Goal: Task Accomplishment & Management: Complete application form

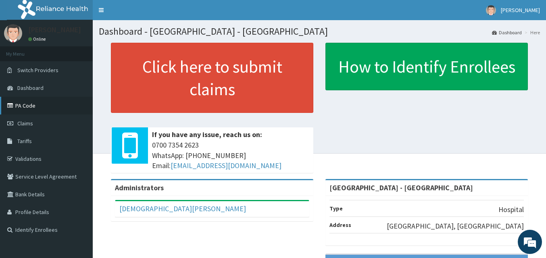
click at [31, 109] on link "PA Code" at bounding box center [46, 106] width 93 height 18
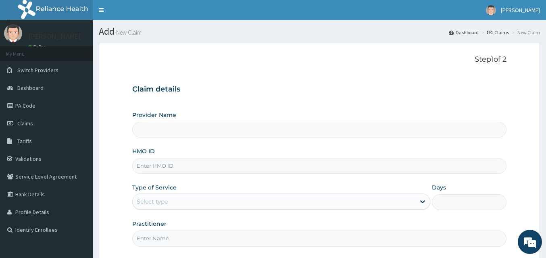
click at [177, 165] on input "HMO ID" at bounding box center [319, 166] width 374 height 16
type input "[GEOGRAPHIC_DATA] - [GEOGRAPHIC_DATA]"
type input "CHL/11452/A"
click at [226, 199] on div "Select type" at bounding box center [274, 201] width 283 height 13
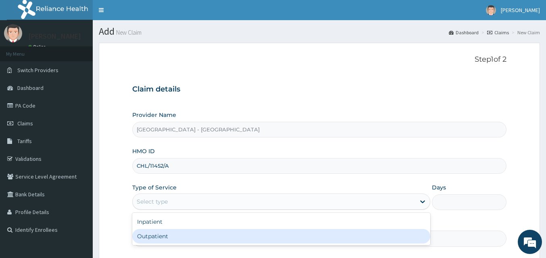
click at [169, 234] on div "Outpatient" at bounding box center [281, 236] width 298 height 15
type input "1"
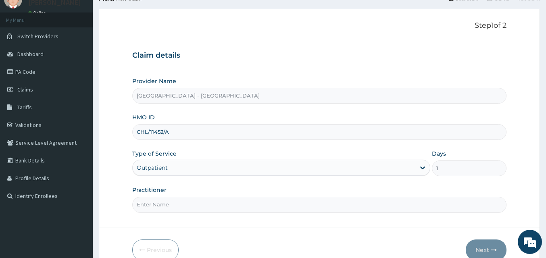
scroll to position [75, 0]
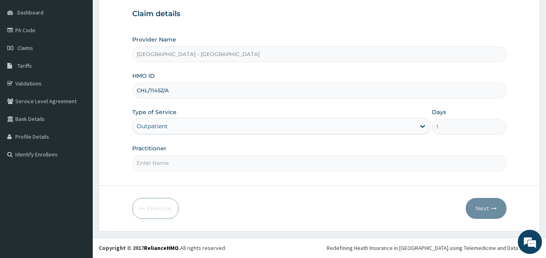
click at [303, 156] on input "Practitioner" at bounding box center [319, 163] width 374 height 16
type input "[PERSON_NAME]"
click at [480, 212] on button "Next" at bounding box center [486, 208] width 41 height 21
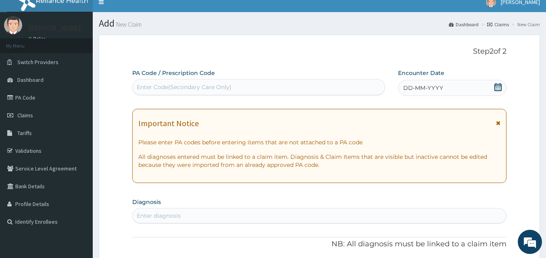
scroll to position [0, 0]
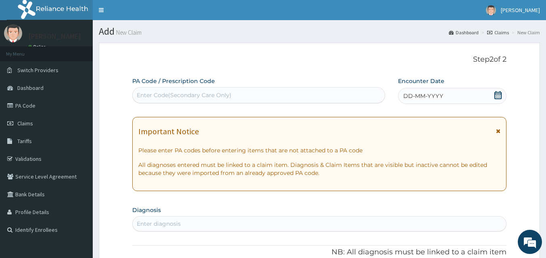
click at [500, 95] on icon at bounding box center [498, 95] width 7 height 8
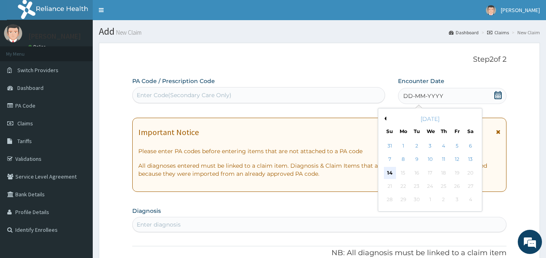
click at [388, 173] on div "14" at bounding box center [390, 173] width 12 height 12
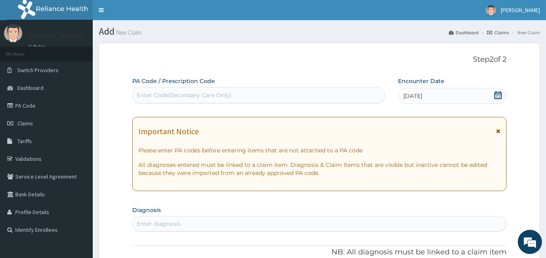
click at [361, 99] on div "Enter Code(Secondary Care Only)" at bounding box center [259, 95] width 252 height 13
drag, startPoint x: 364, startPoint y: 95, endPoint x: 290, endPoint y: 86, distance: 74.3
click at [290, 86] on div "PA Code / Prescription Code Enter Code(Secondary Care Only)" at bounding box center [258, 90] width 253 height 26
click at [200, 96] on div "Enter Code(Secondary Care Only)" at bounding box center [184, 95] width 95 height 8
type input "PA/80C21E"
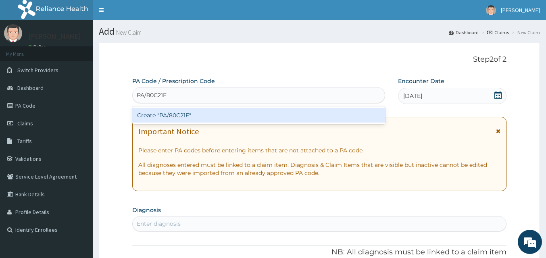
click at [187, 115] on div "Create "PA/80C21E"" at bounding box center [258, 115] width 253 height 15
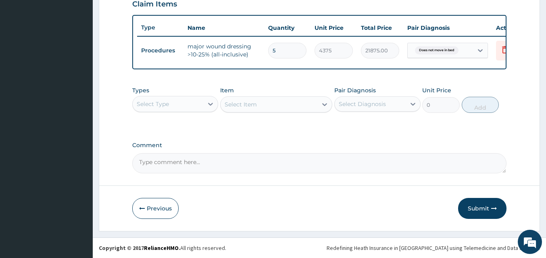
scroll to position [291, 0]
type input "0.00"
type input "1"
type input "4375.00"
type input "0.00"
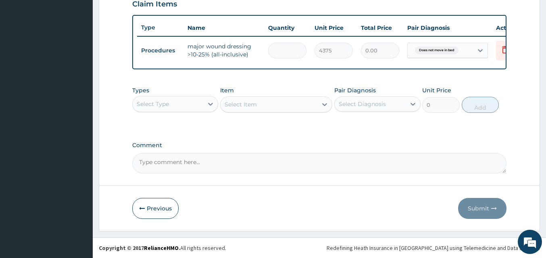
type input "5"
type input "21875.00"
click at [474, 207] on button "Submit" at bounding box center [482, 208] width 48 height 21
